Goal: Information Seeking & Learning: Learn about a topic

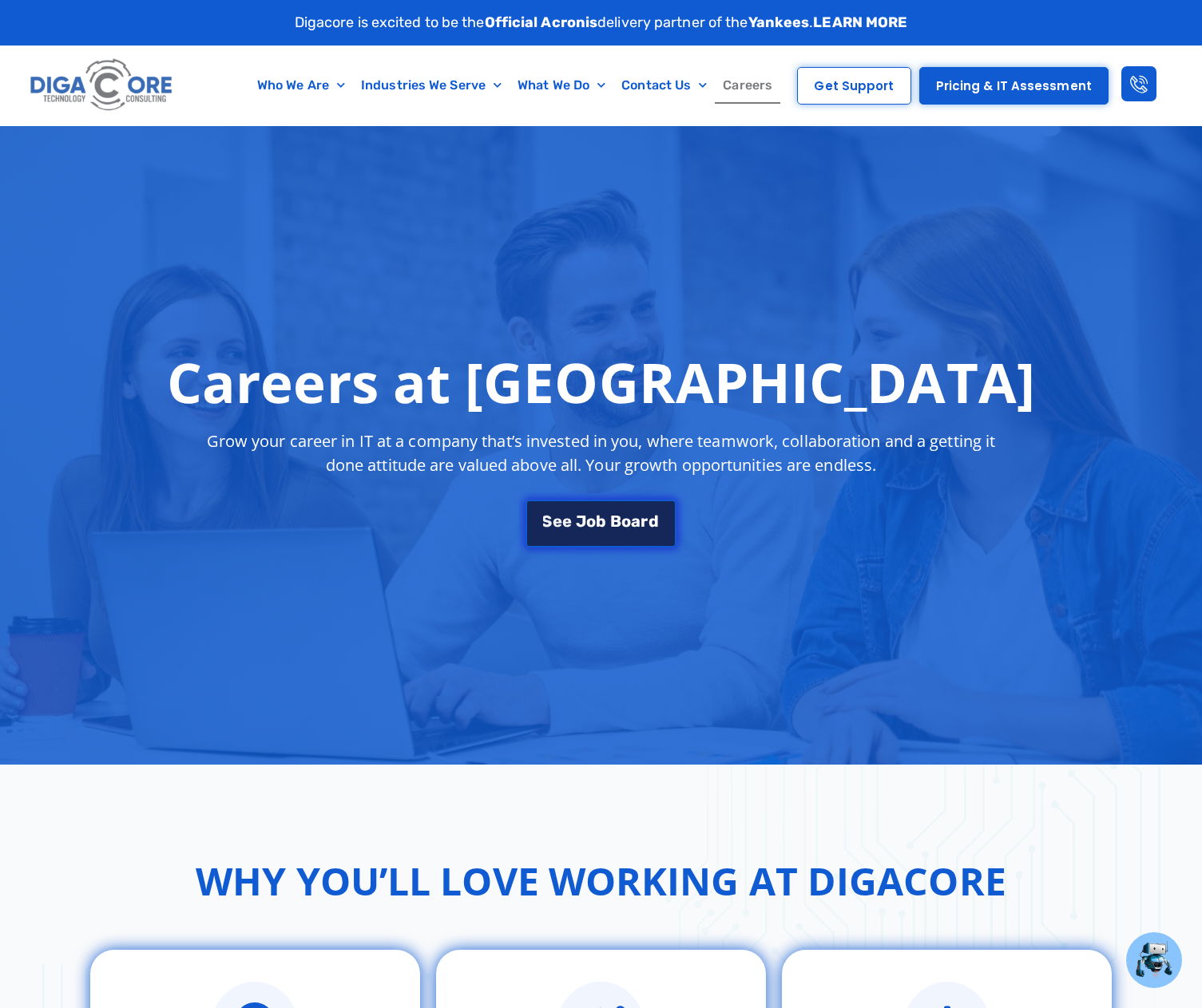
click at [596, 521] on div "S e e J o b B o a r d" at bounding box center [601, 521] width 115 height 16
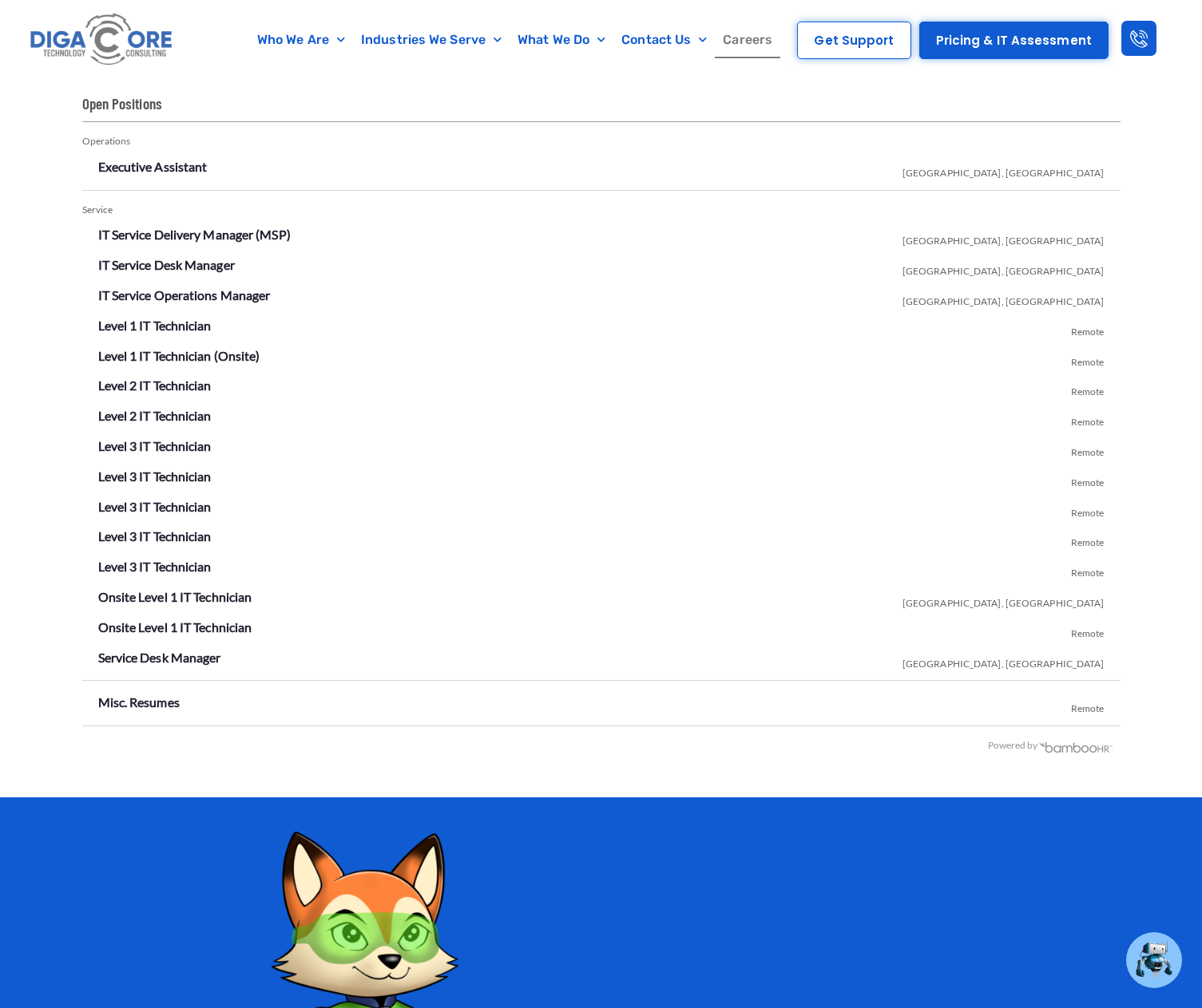
scroll to position [2794, 0]
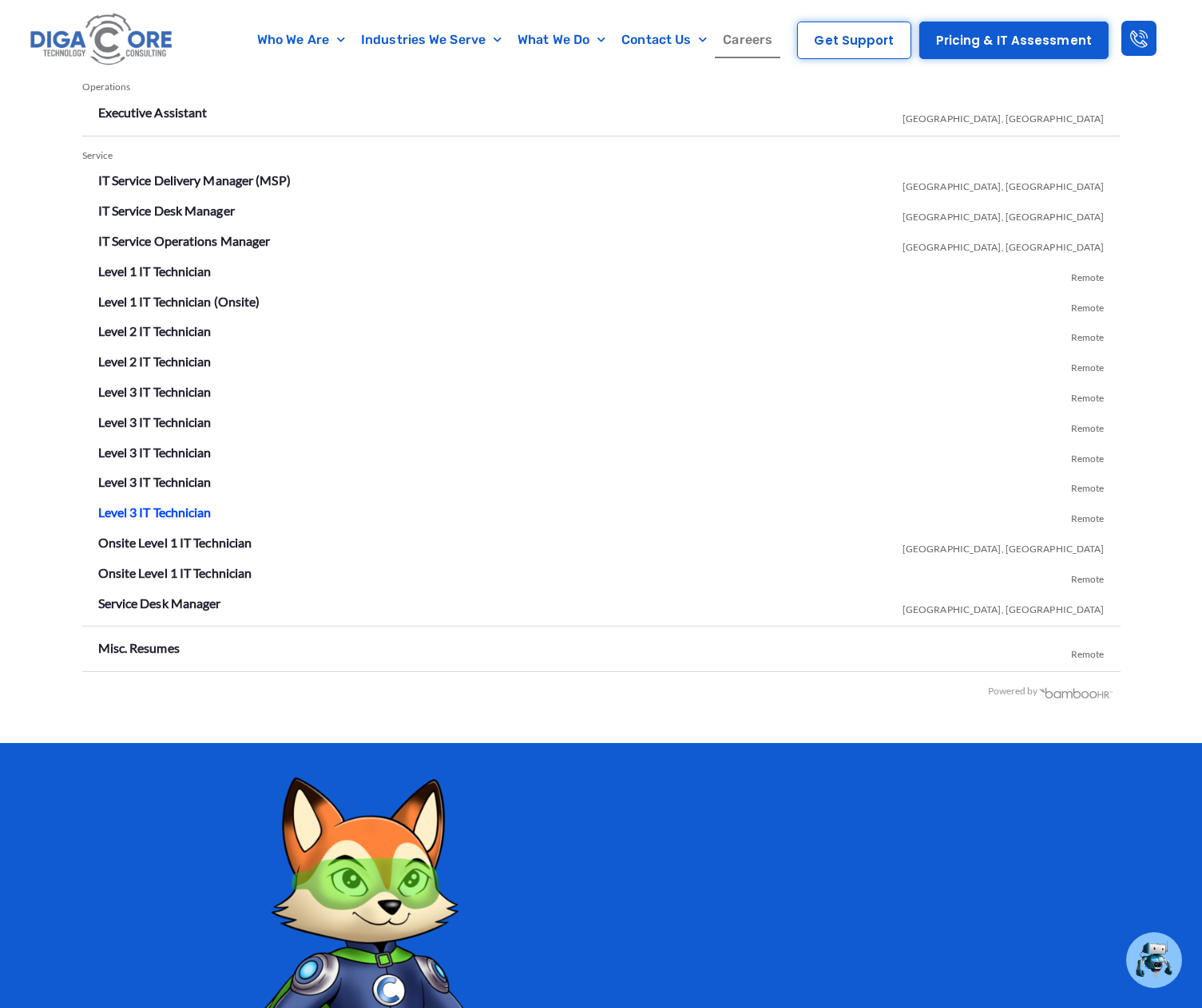
click at [163, 514] on link "Level 3 IT Technician" at bounding box center [155, 512] width 114 height 15
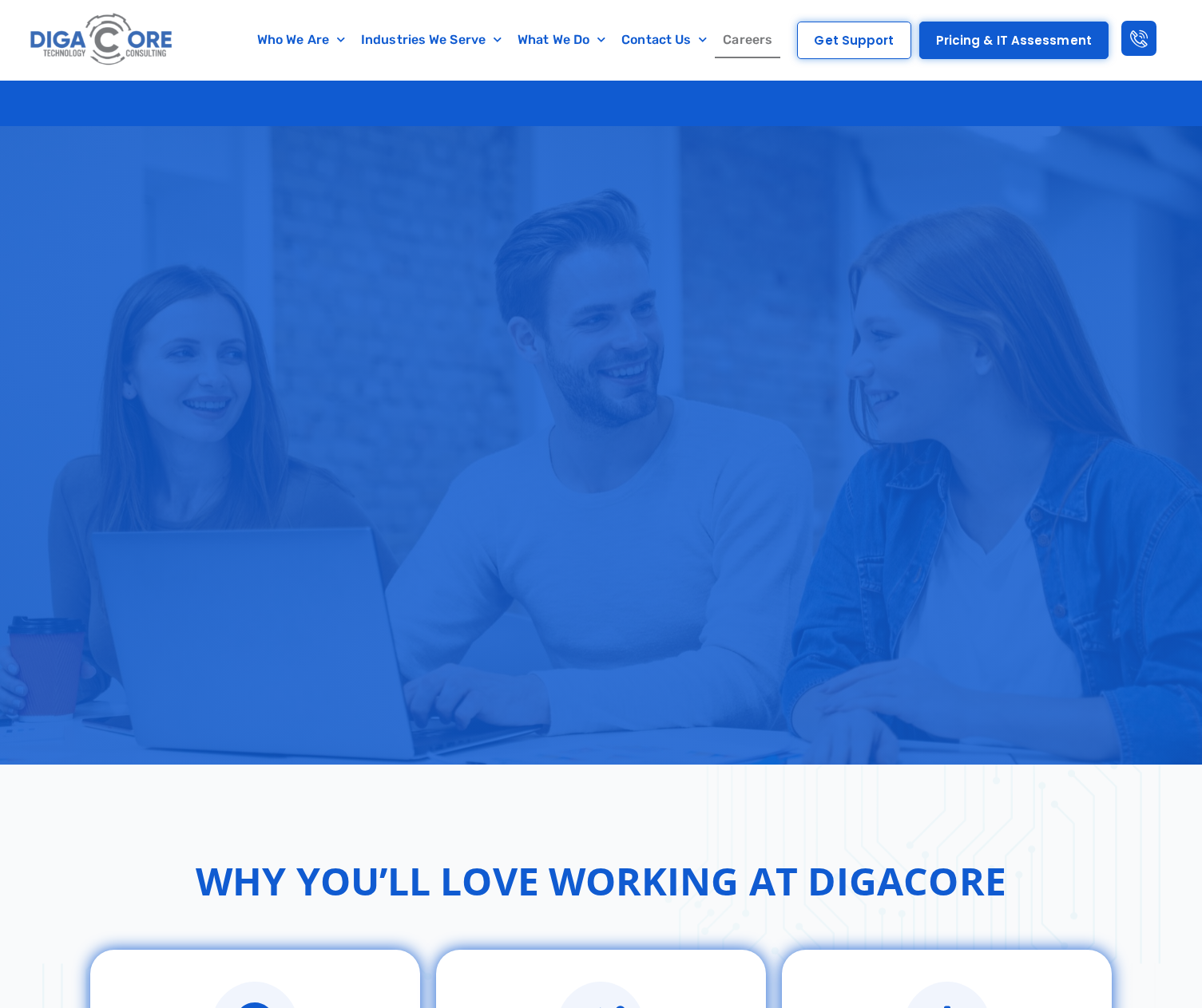
scroll to position [2794, 0]
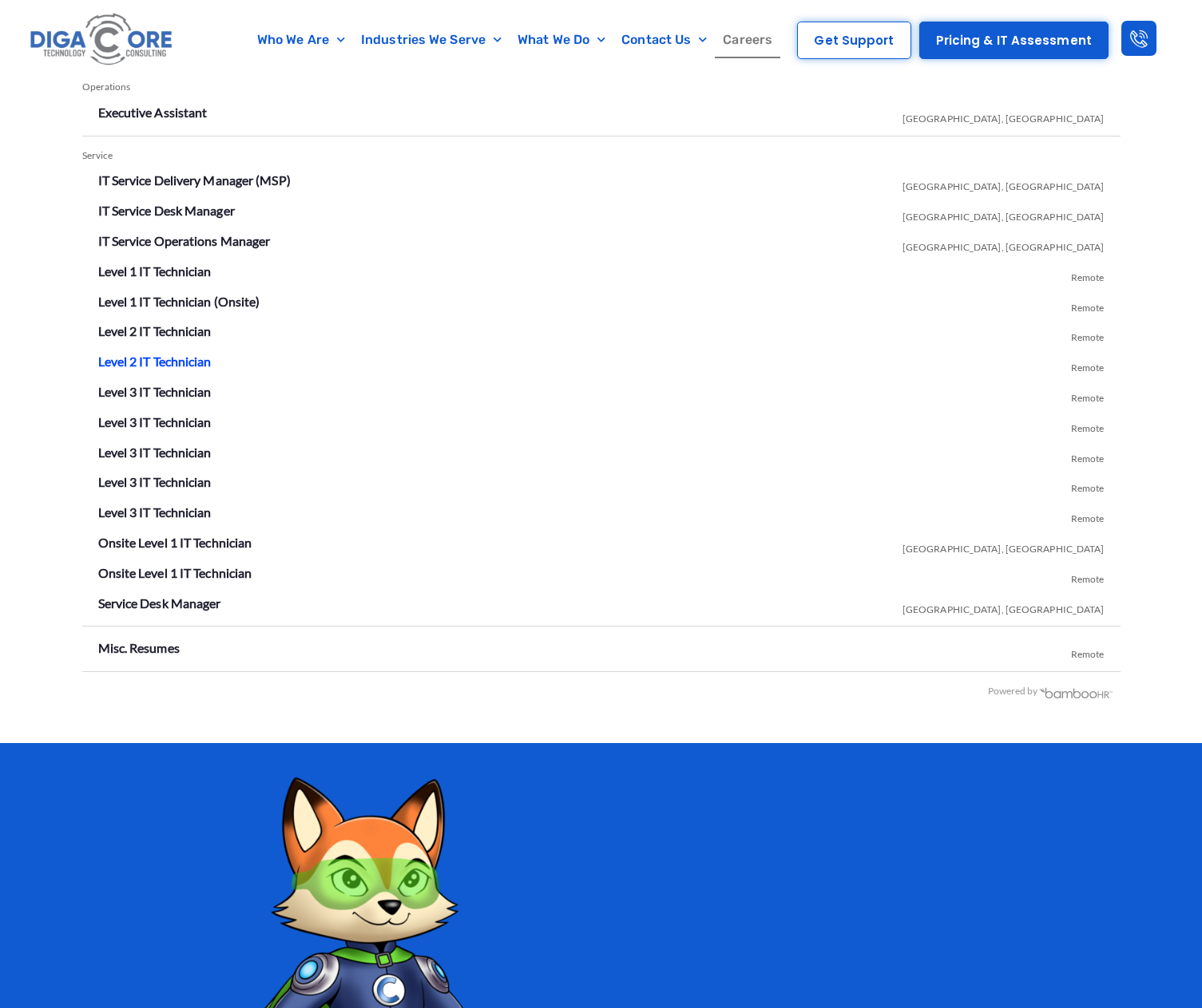
click at [178, 356] on link "Level 2 IT Technician" at bounding box center [155, 362] width 114 height 15
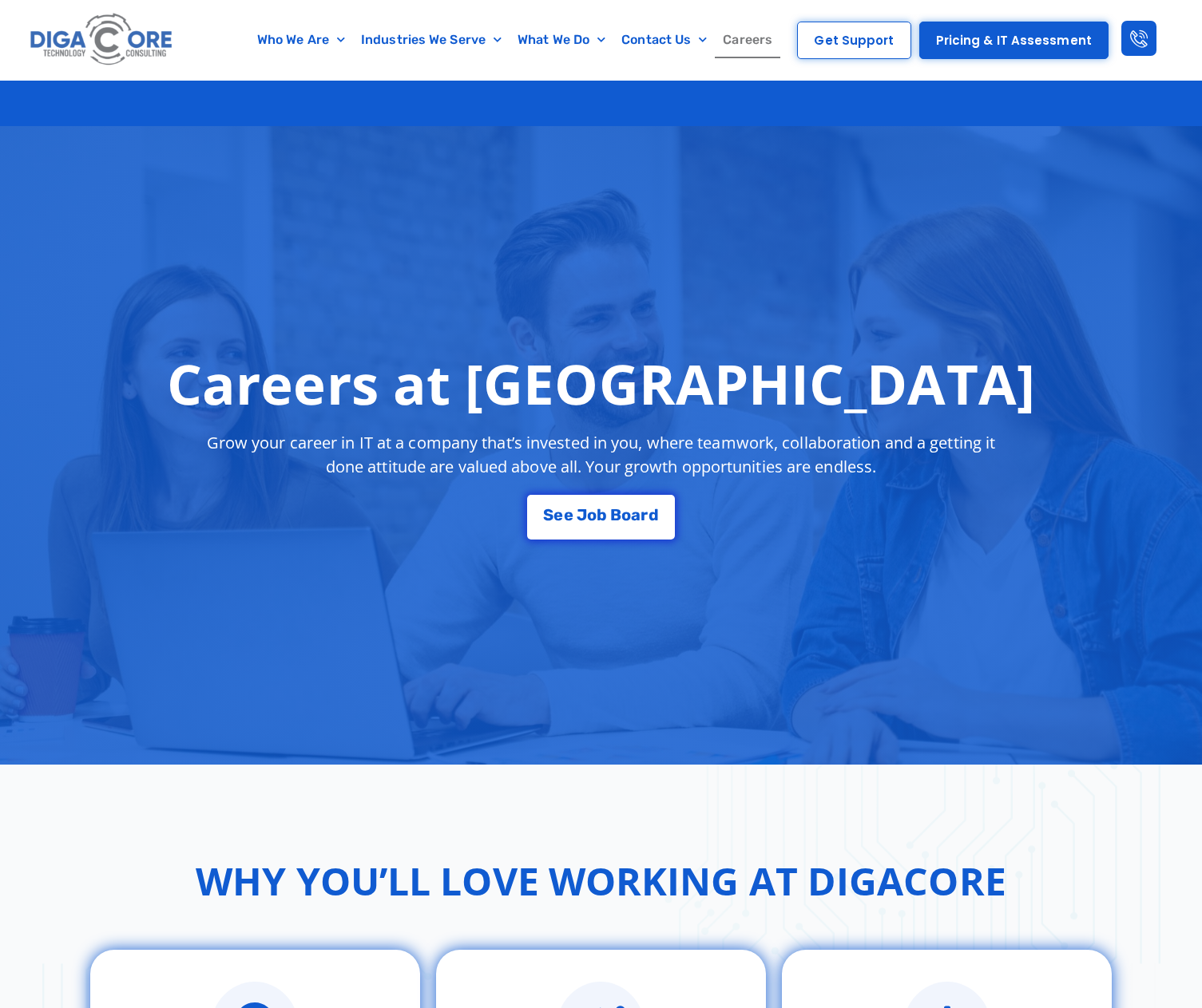
scroll to position [2794, 0]
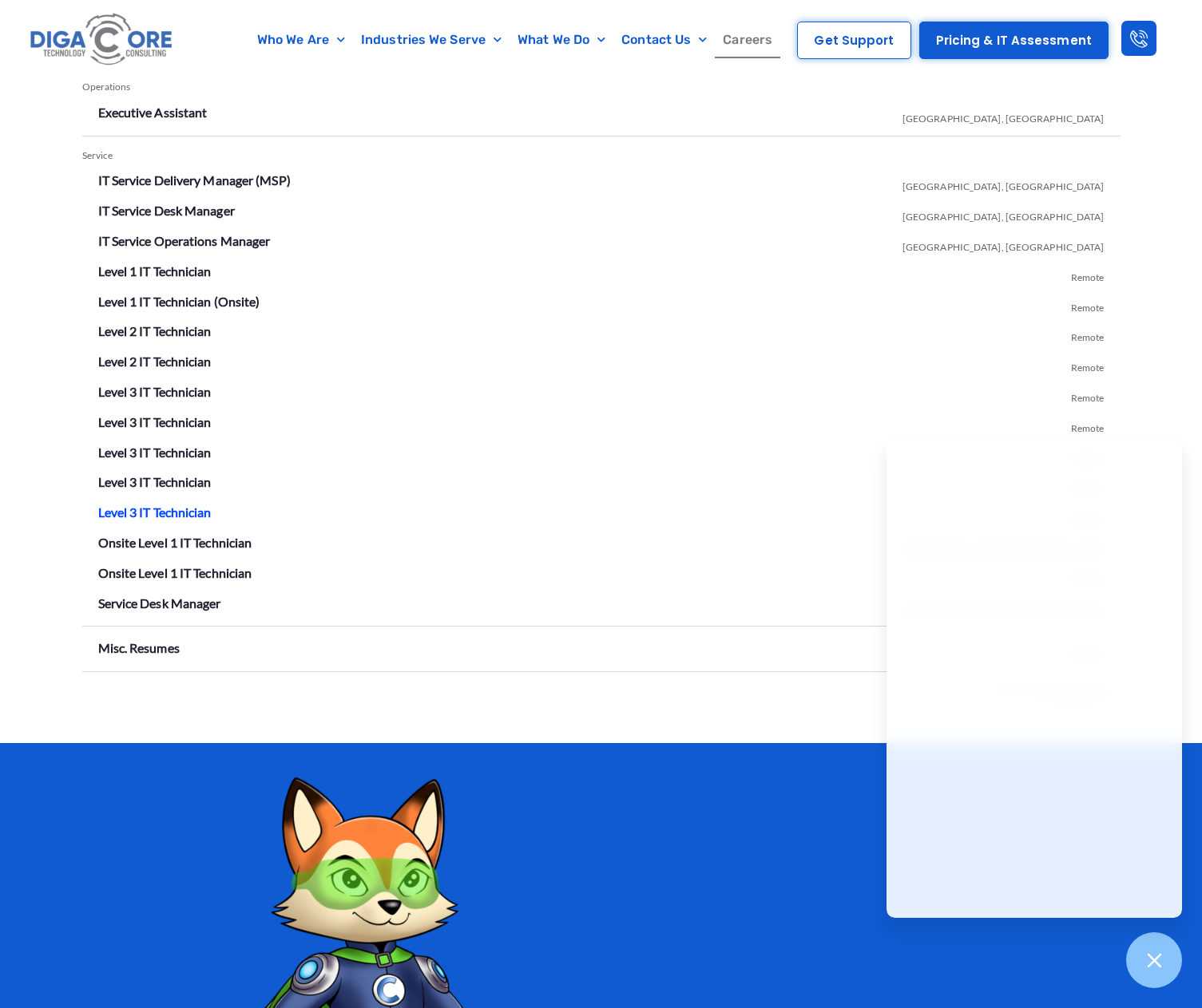
click at [176, 515] on link "Level 3 IT Technician" at bounding box center [155, 512] width 114 height 15
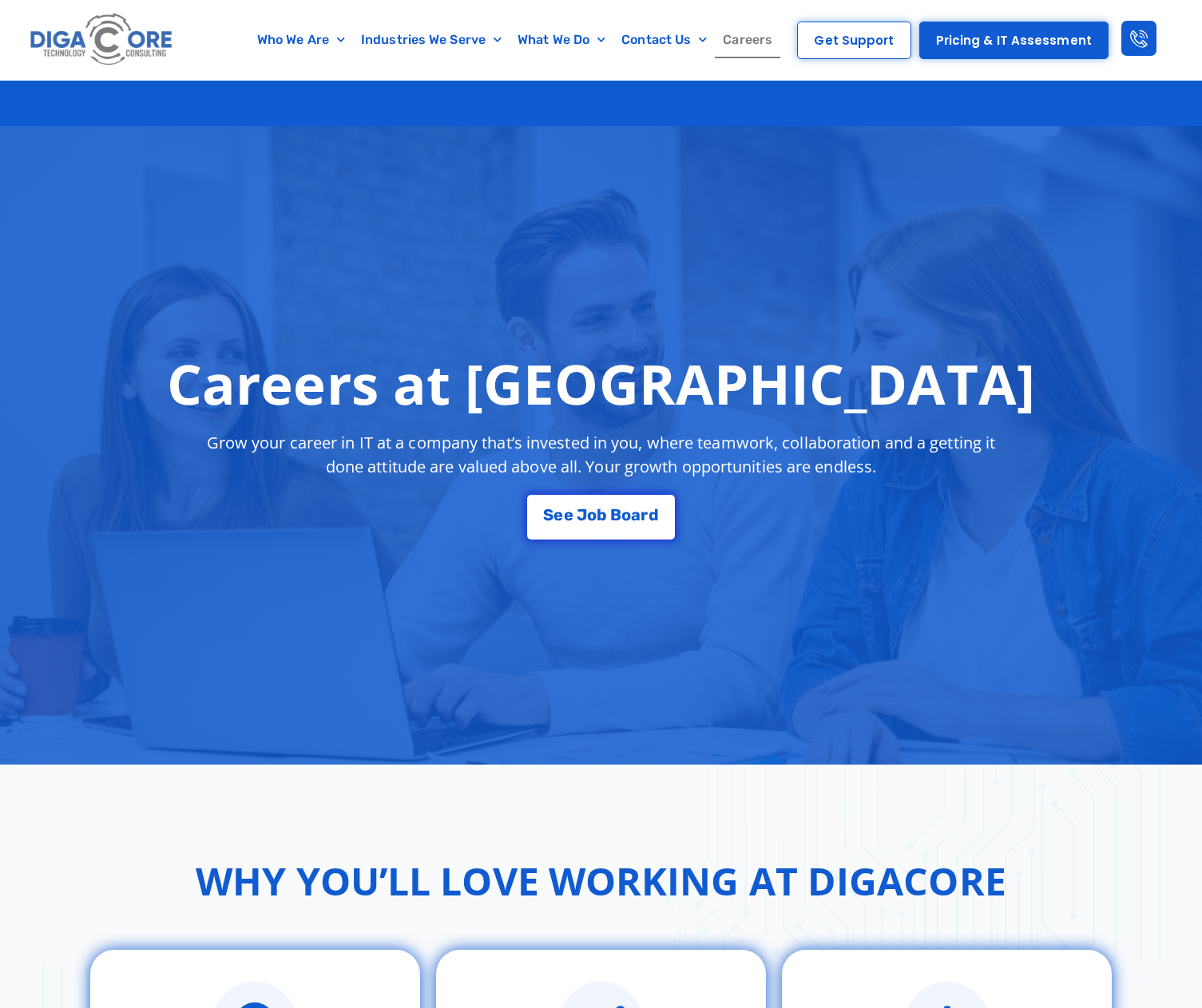
scroll to position [2794, 0]
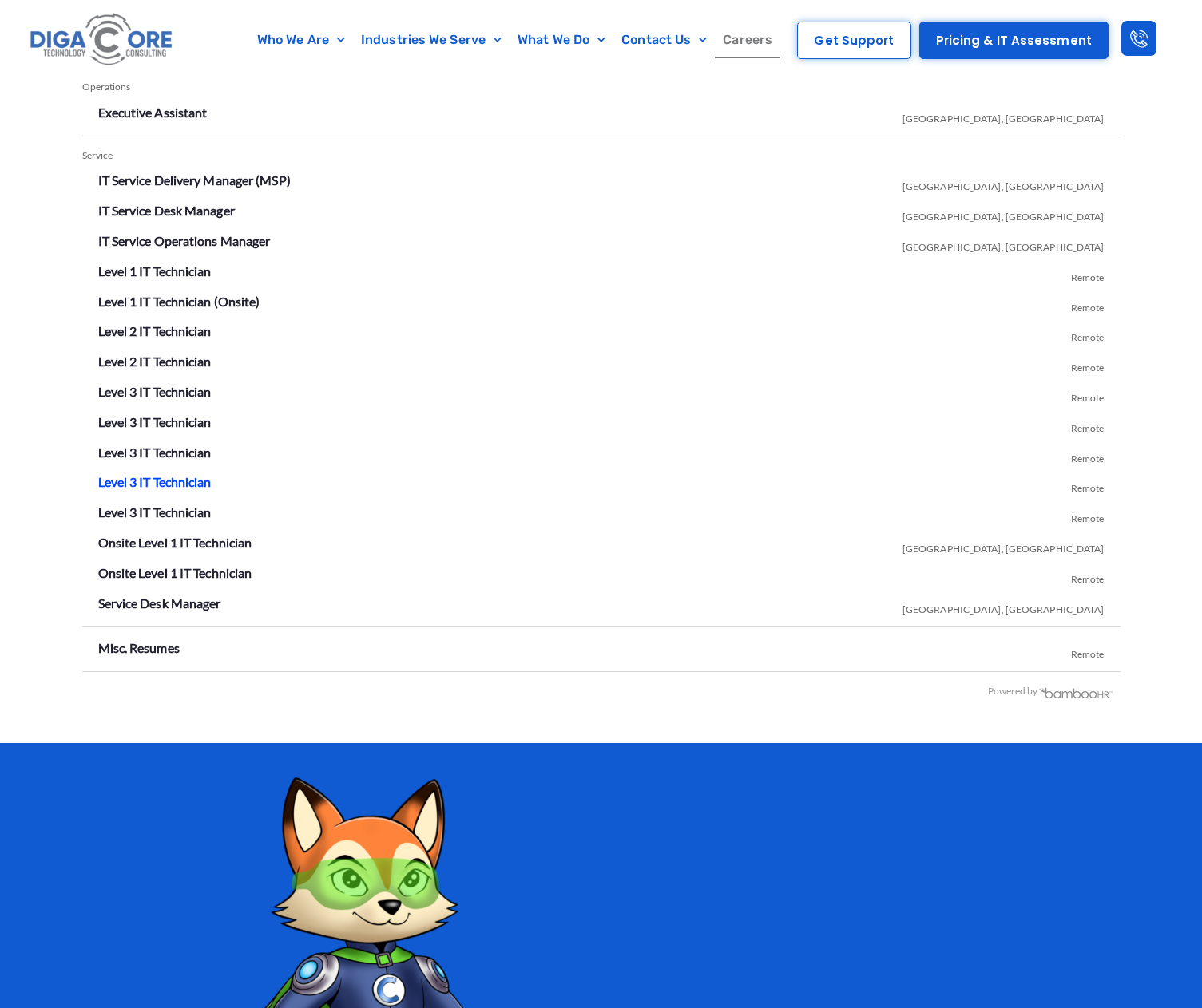
click at [189, 483] on link "Level 3 IT Technician" at bounding box center [155, 482] width 114 height 15
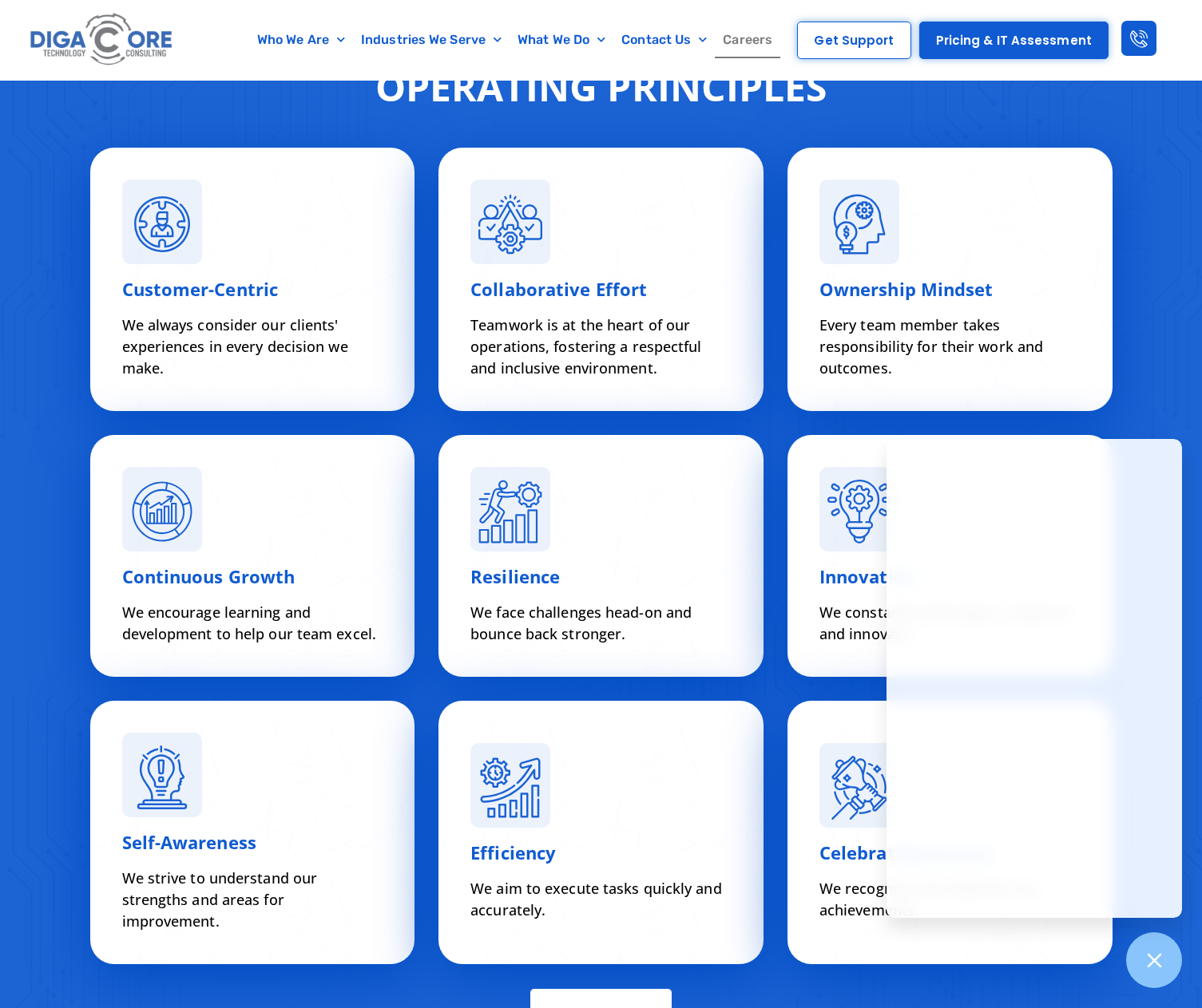
scroll to position [5151, 0]
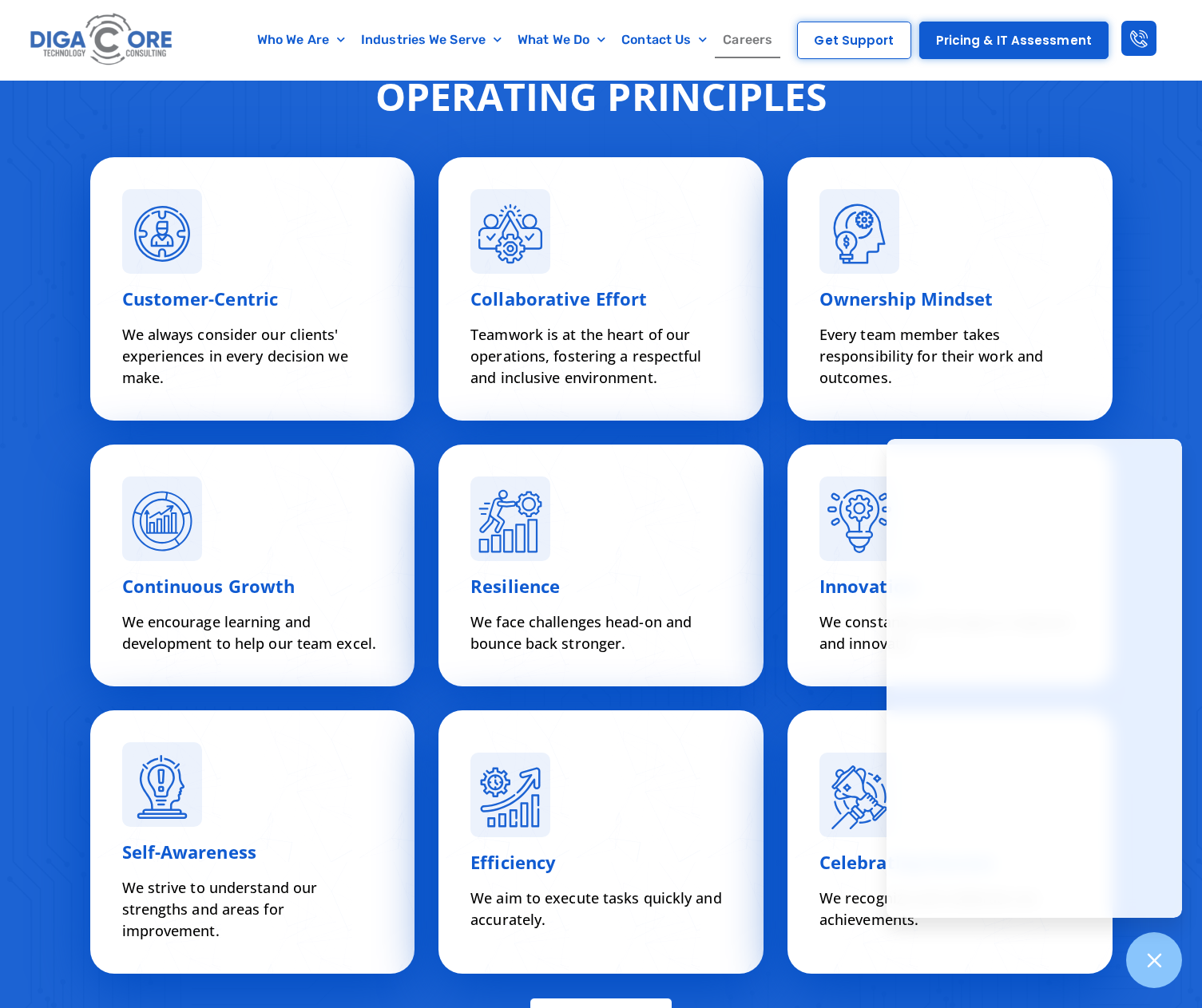
click at [1149, 365] on div "Operating Principles Customer-Centric We always consider our clients' experienc…" at bounding box center [601, 561] width 1202 height 1147
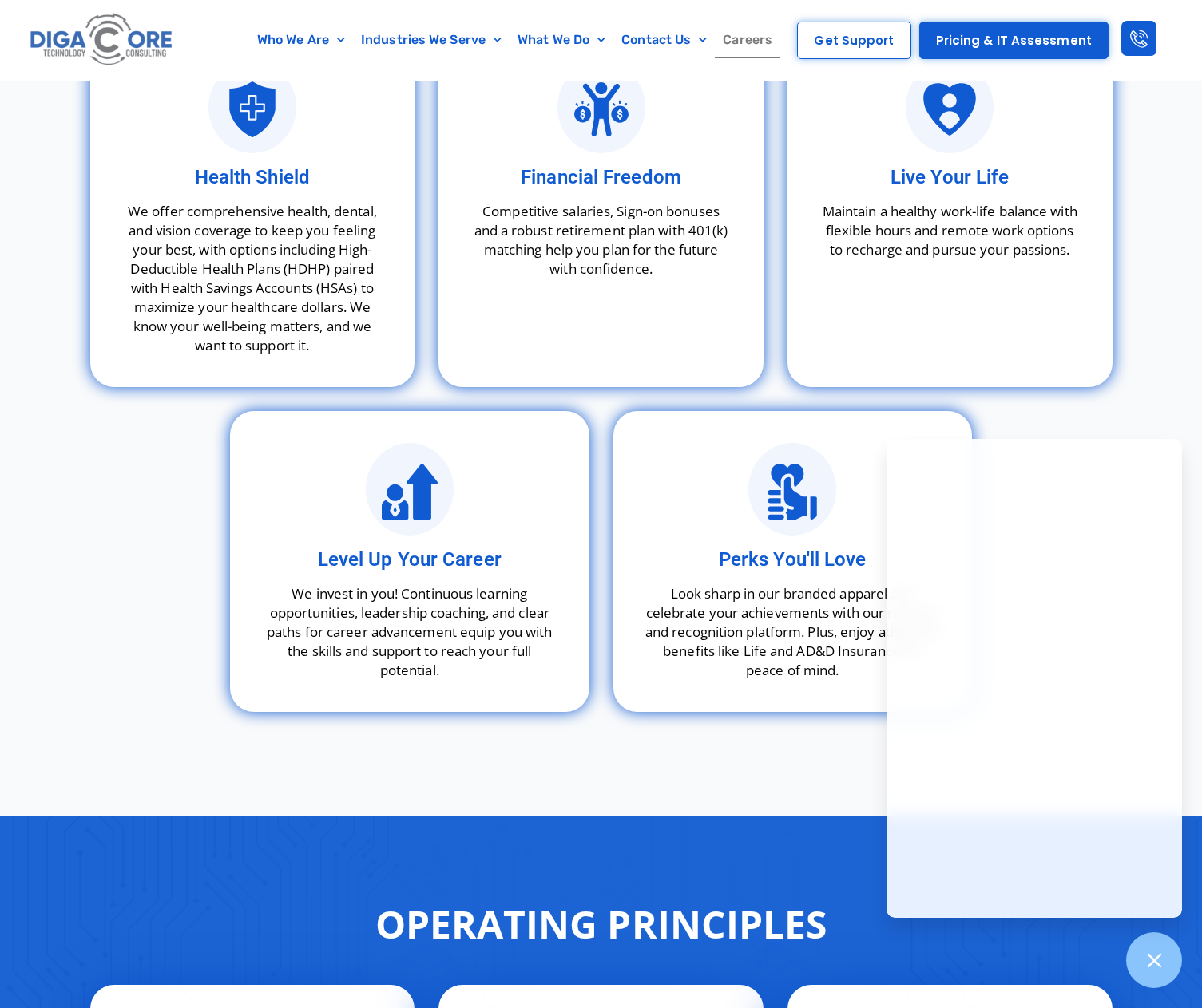
scroll to position [4353, 0]
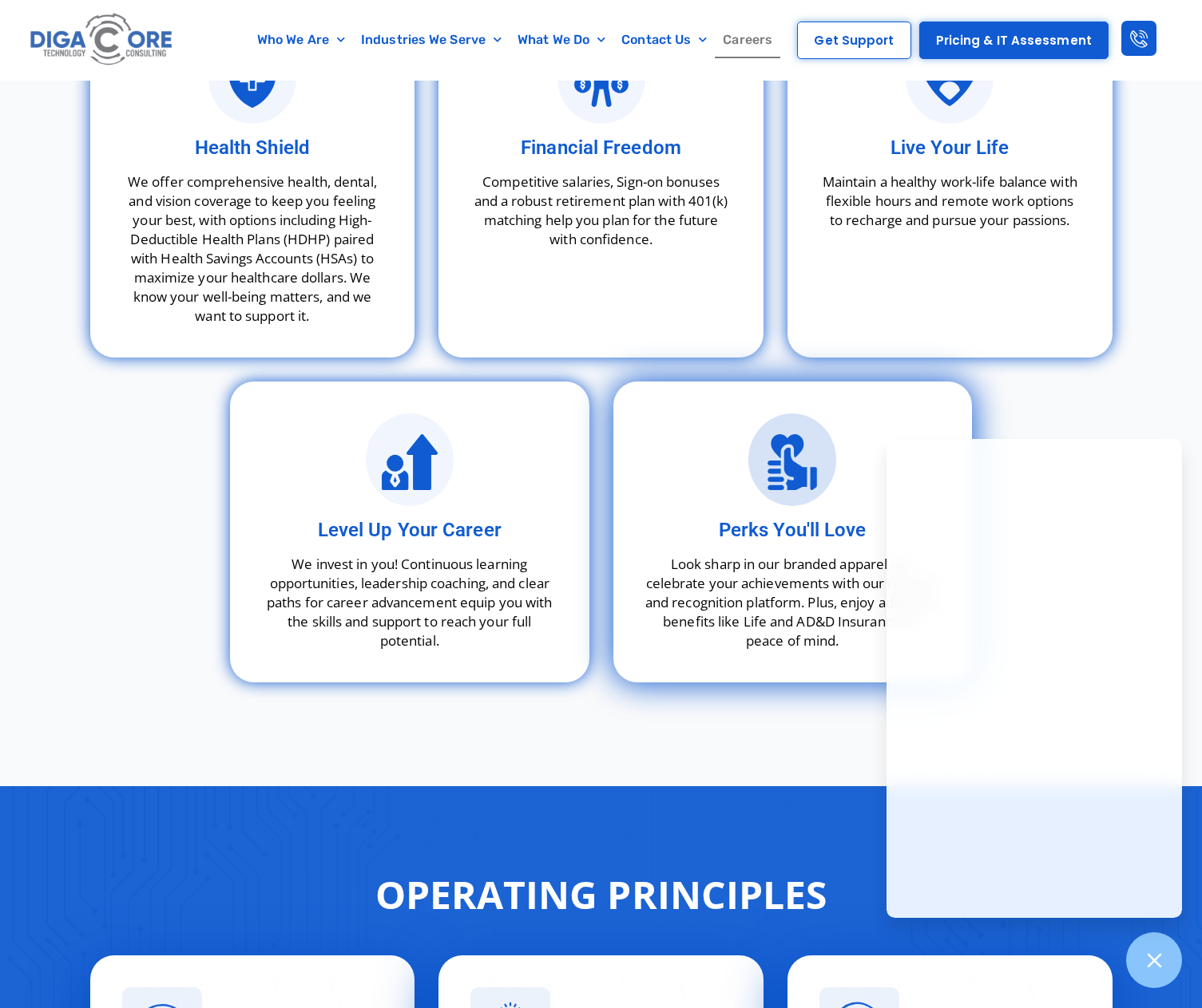
click at [791, 492] on span at bounding box center [792, 460] width 88 height 93
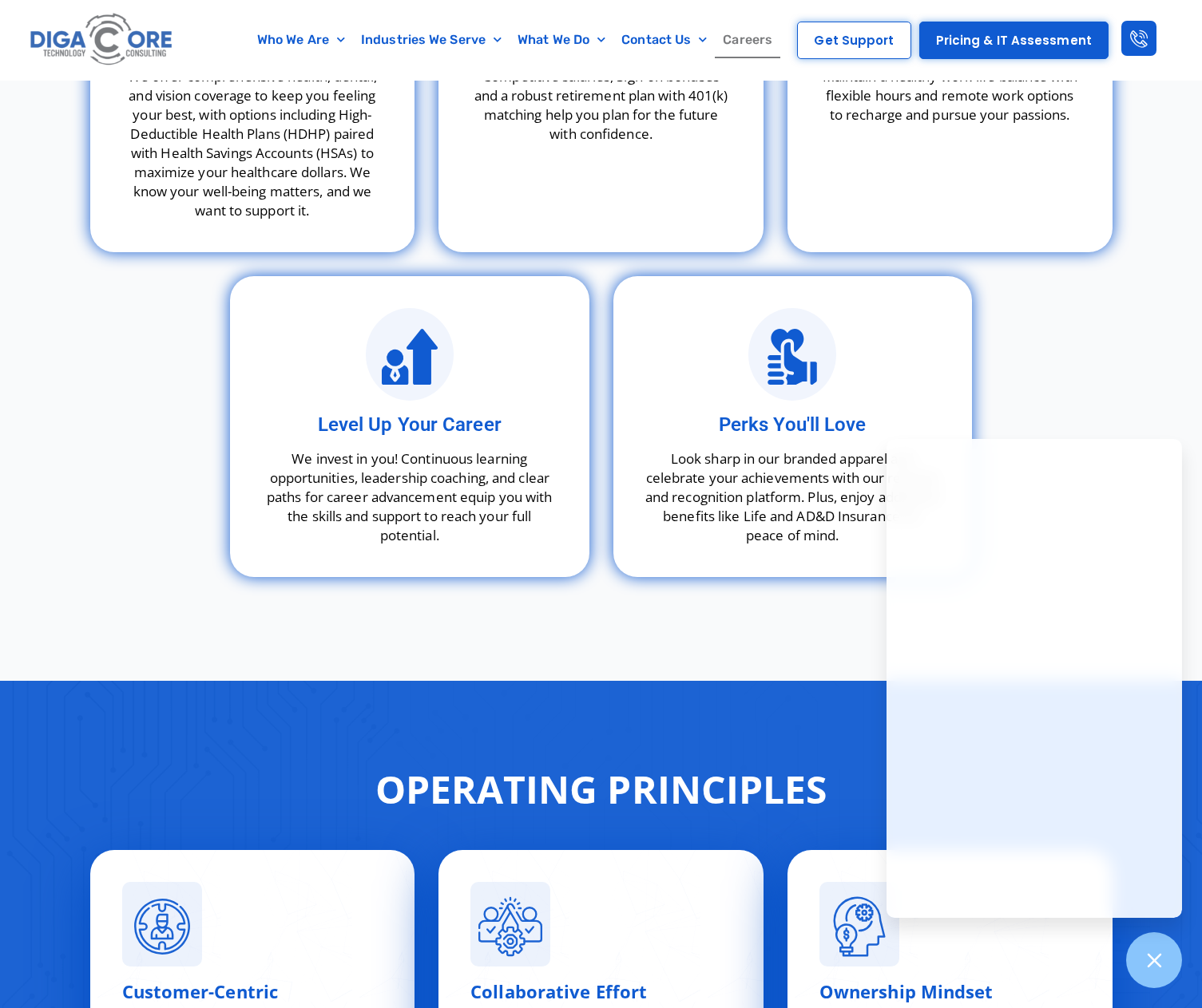
scroll to position [4432, 0]
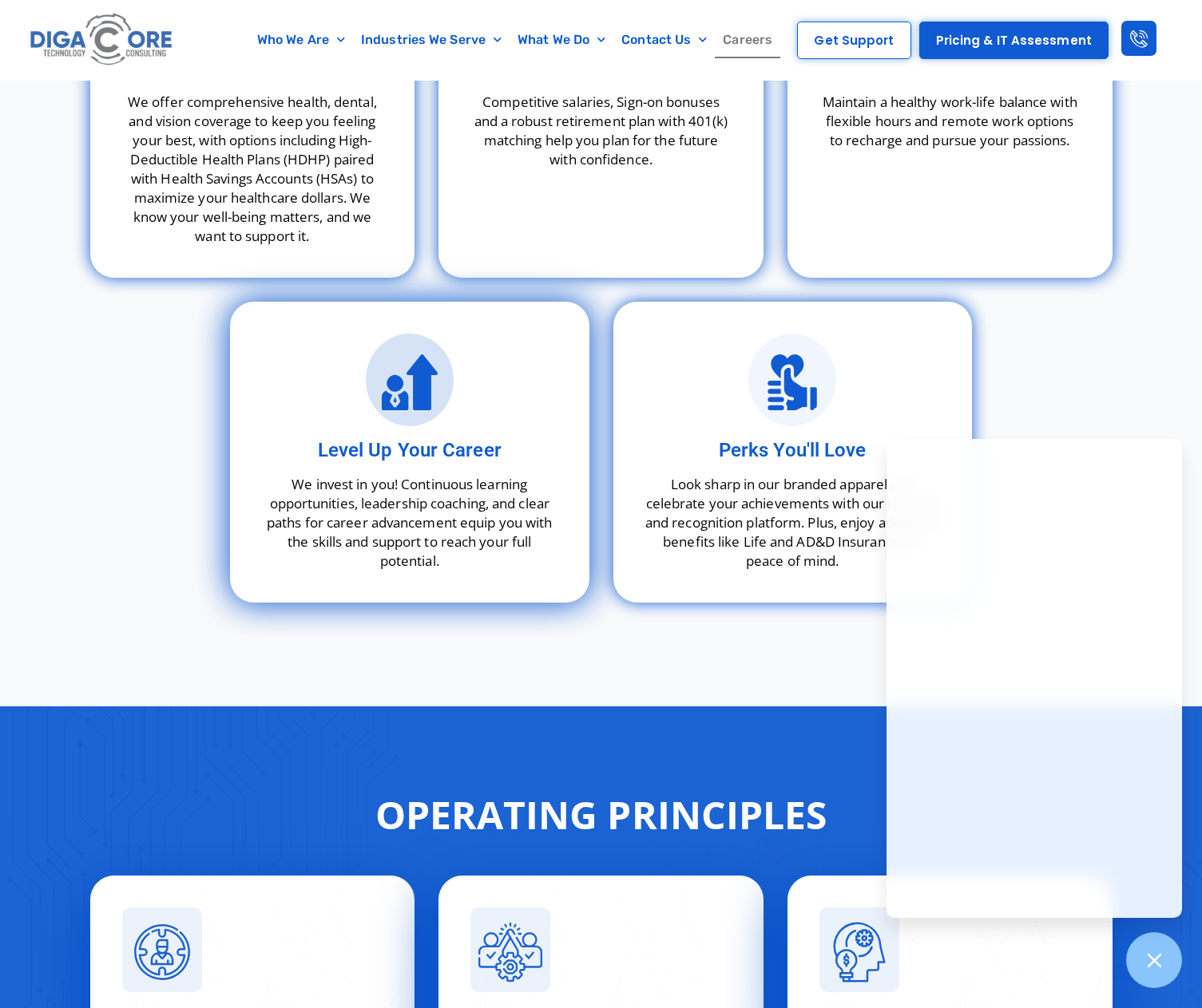
click at [400, 397] on icon at bounding box center [394, 399] width 27 height 19
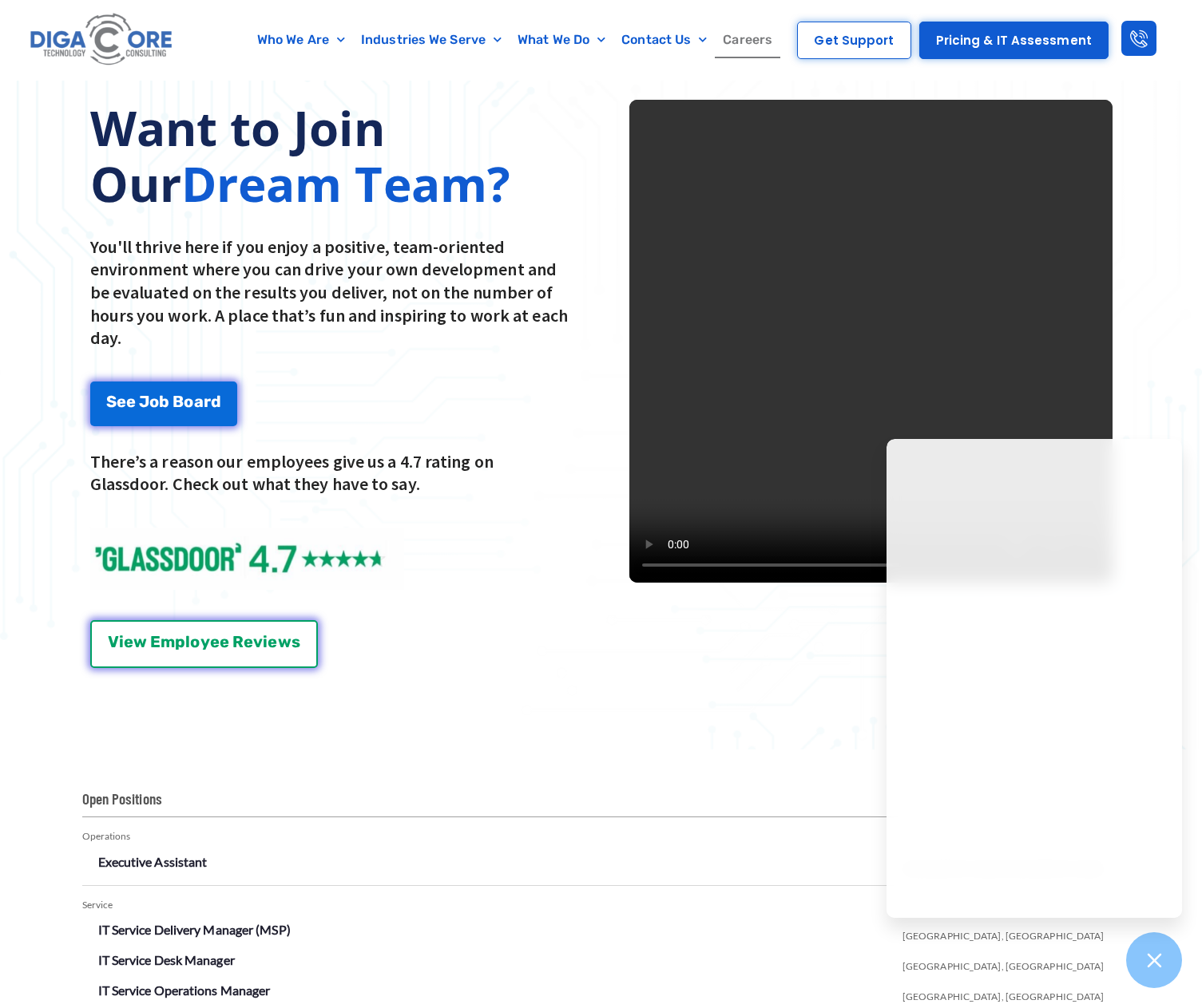
scroll to position [2038, 0]
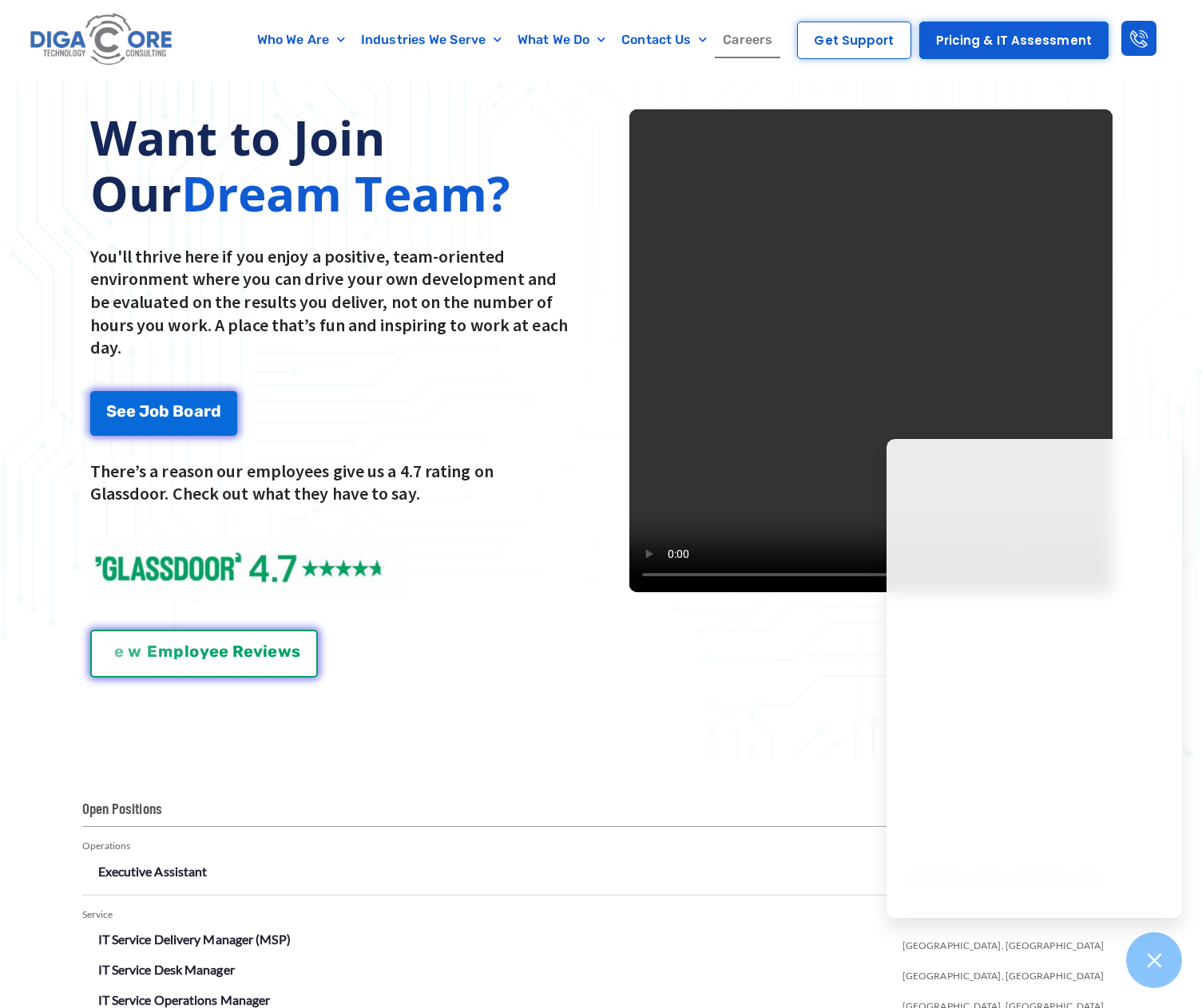
click at [236, 653] on span "R" at bounding box center [238, 651] width 11 height 16
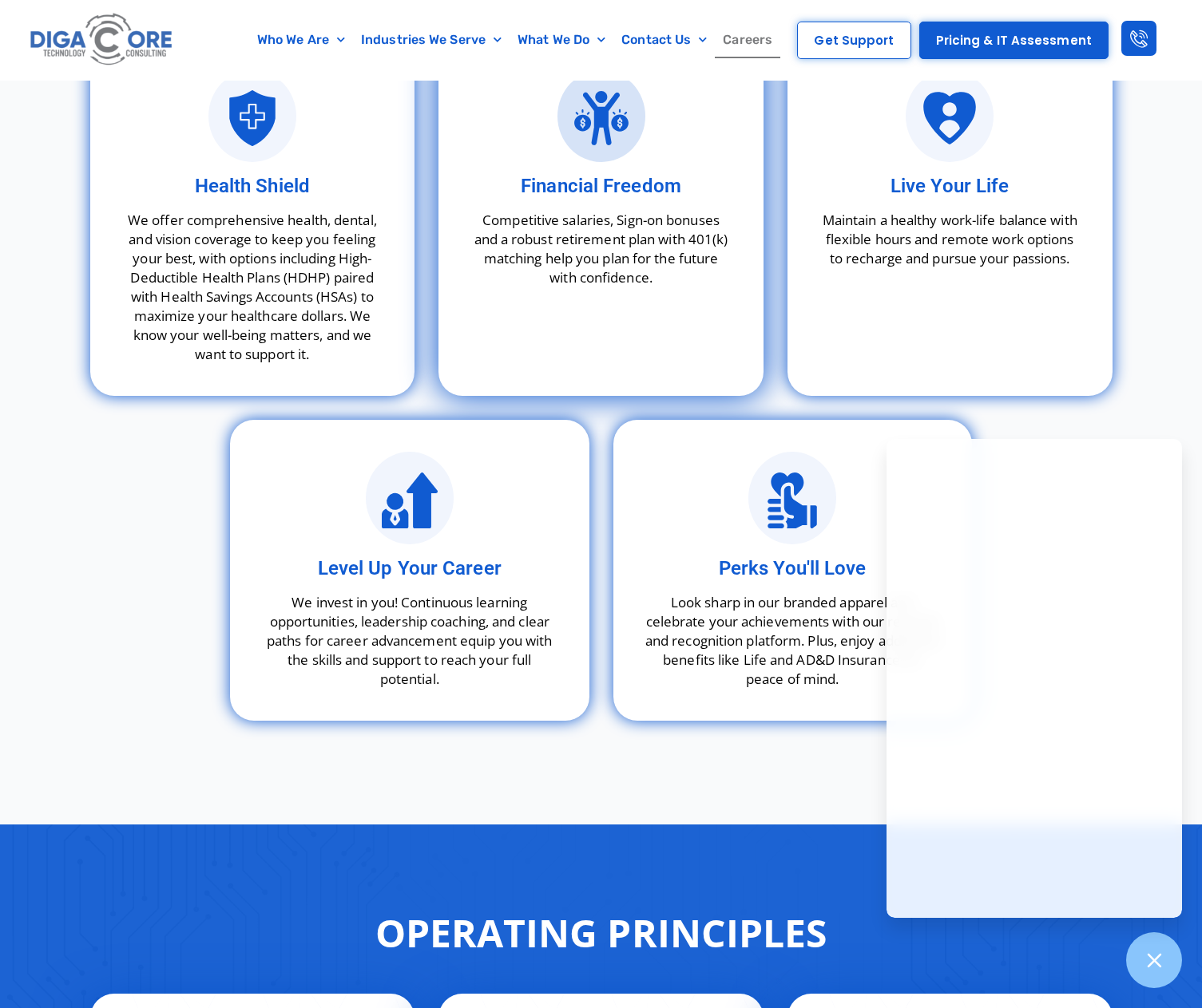
scroll to position [4353, 0]
